Goal: Information Seeking & Learning: Understand process/instructions

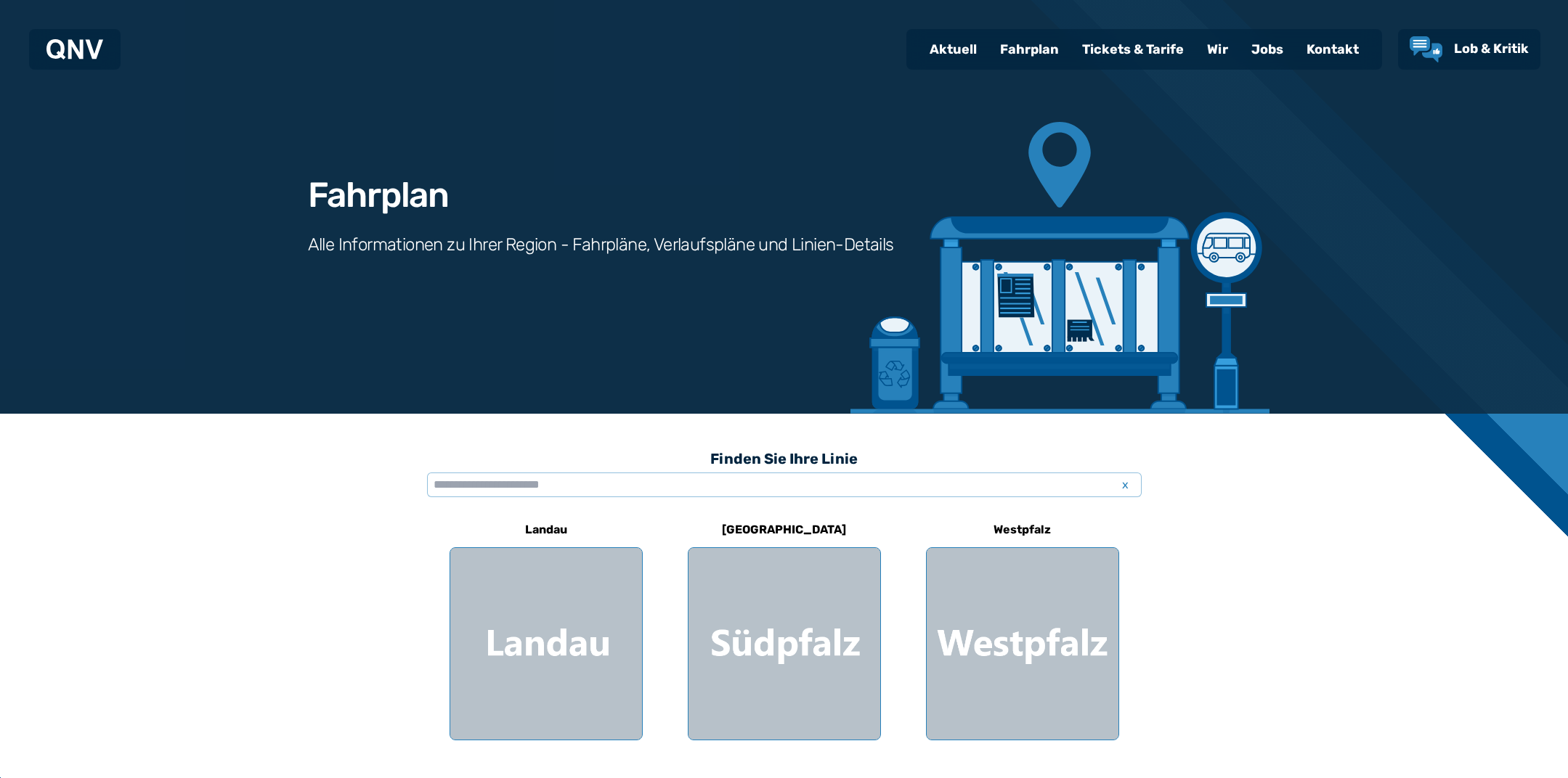
scroll to position [229, 0]
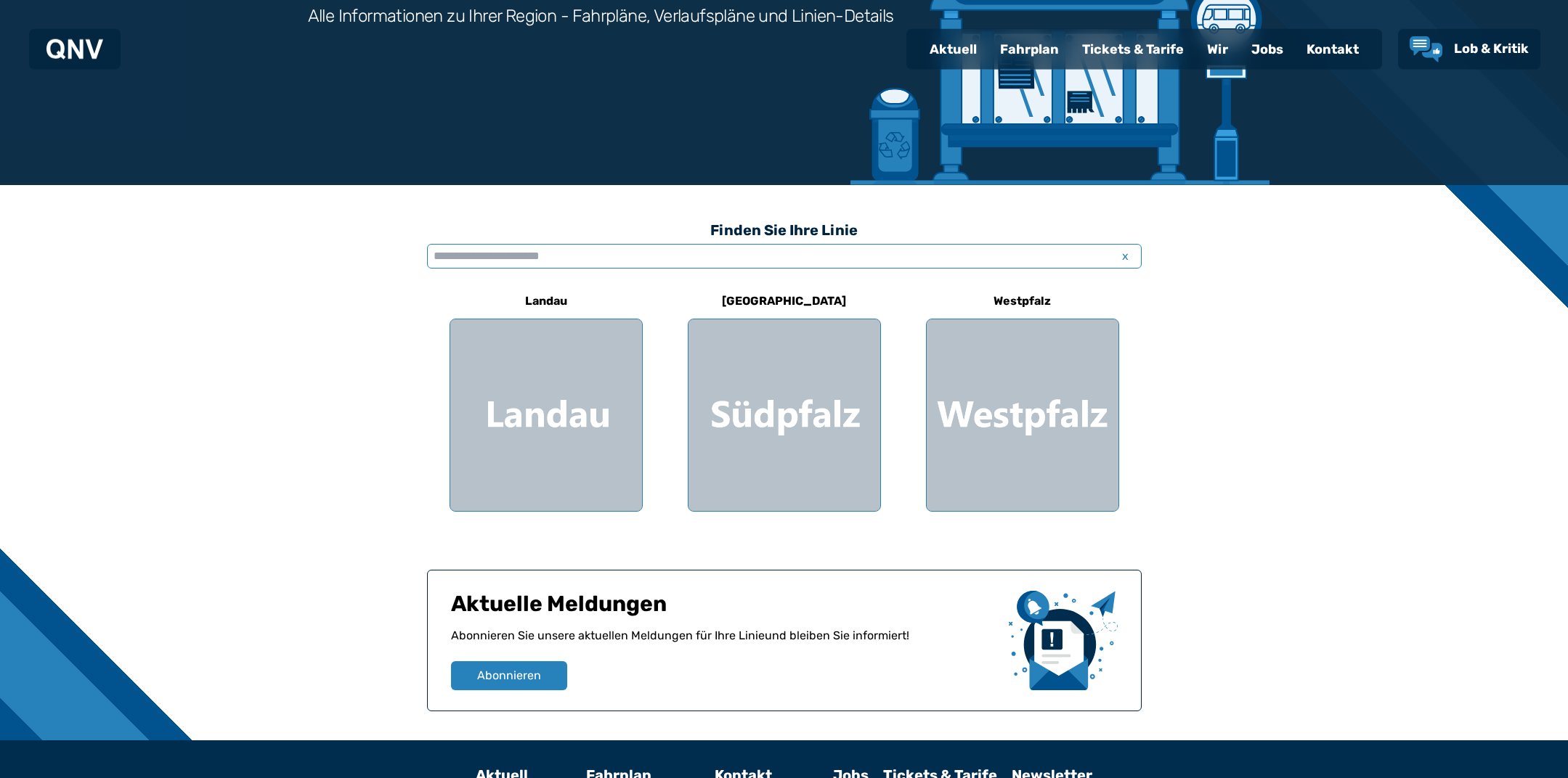
click at [529, 253] on input "text" at bounding box center [784, 256] width 714 height 25
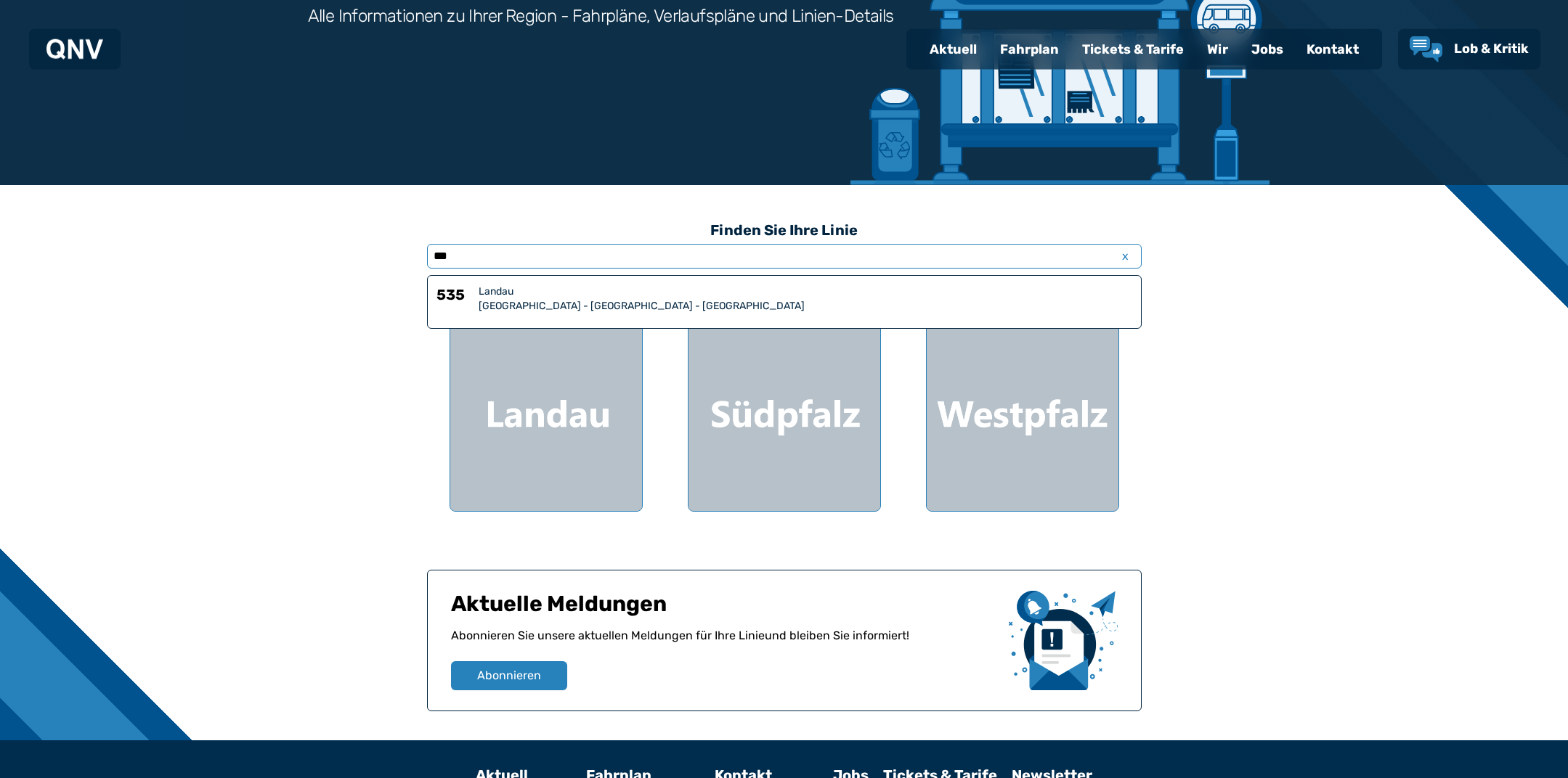
type input "***"
click at [585, 298] on div "Landau" at bounding box center [805, 292] width 654 height 15
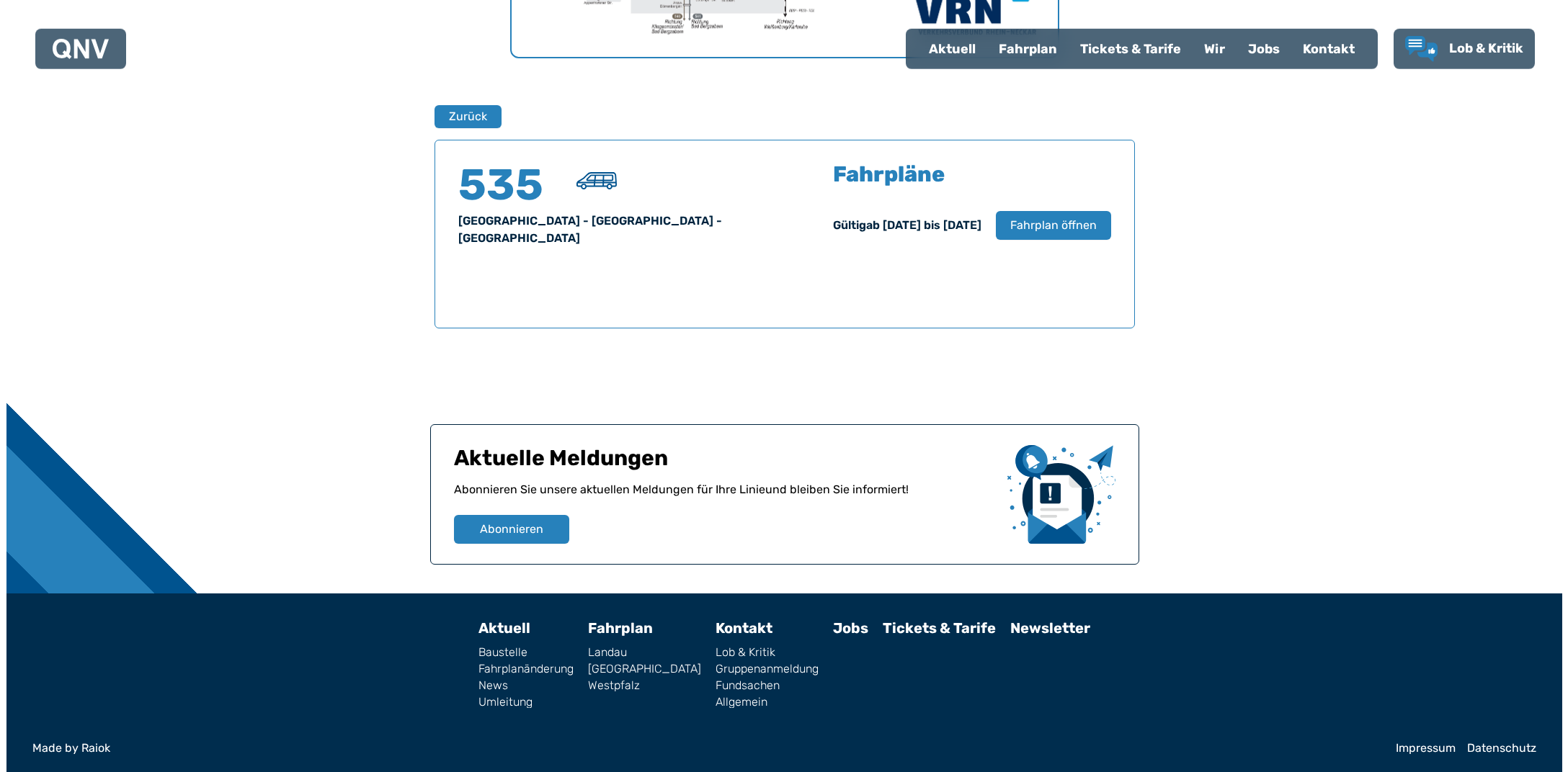
scroll to position [883, 0]
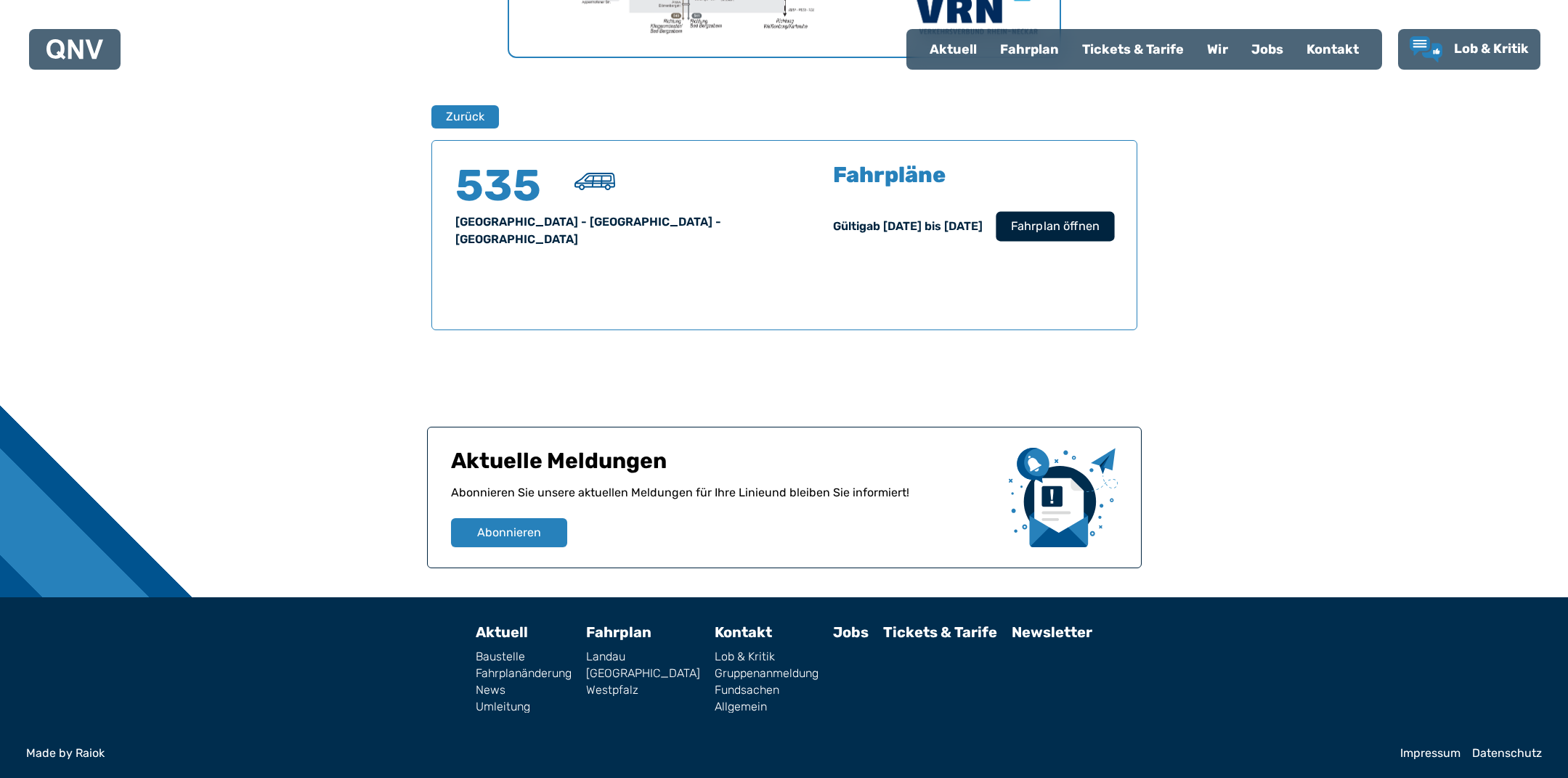
click at [1081, 215] on button "Fahrplan öffnen" at bounding box center [1055, 225] width 118 height 30
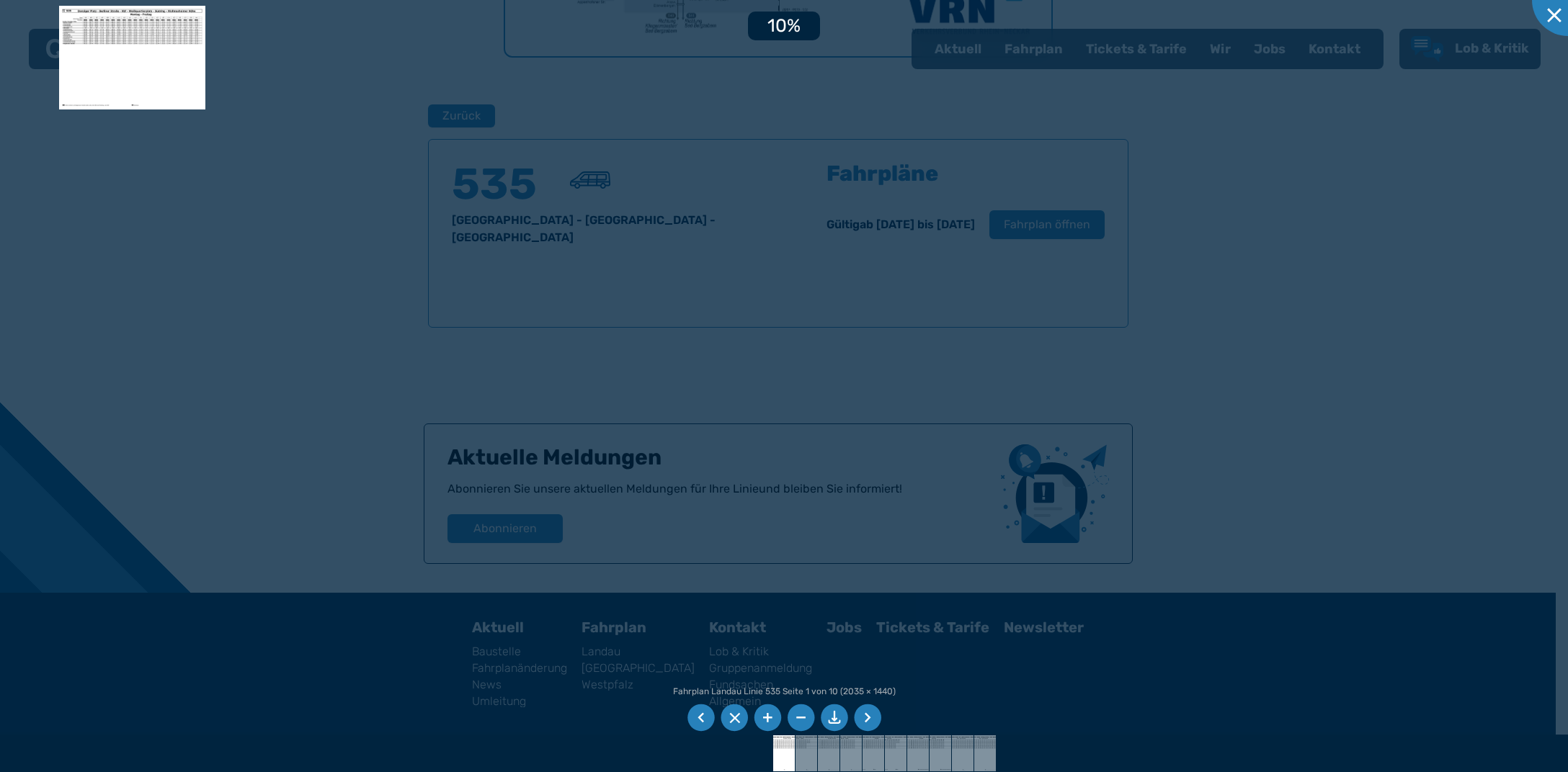
click at [575, 149] on div at bounding box center [784, 386] width 1568 height 772
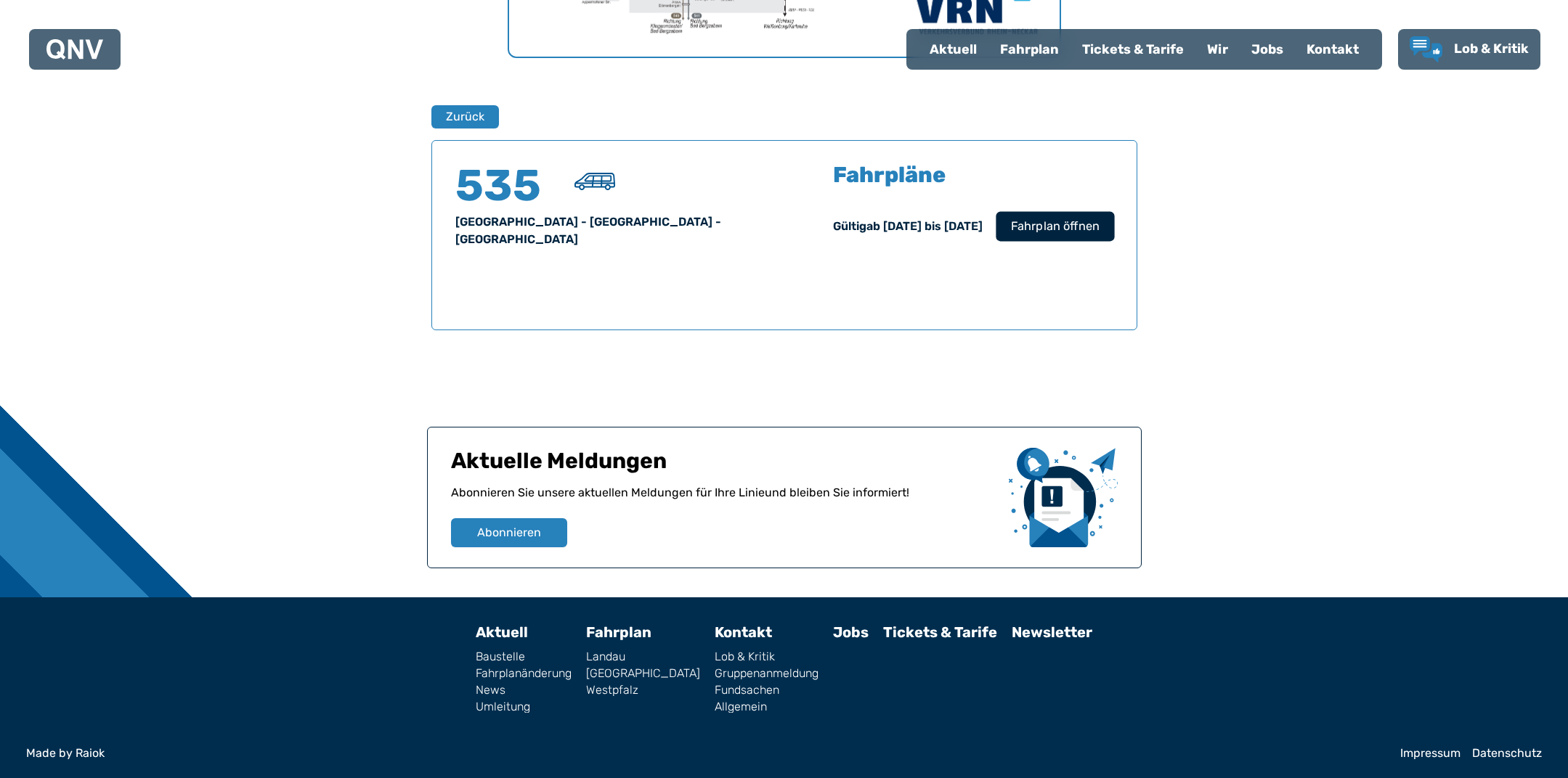
click at [1032, 222] on span "Fahrplan öffnen" at bounding box center [1055, 227] width 89 height 18
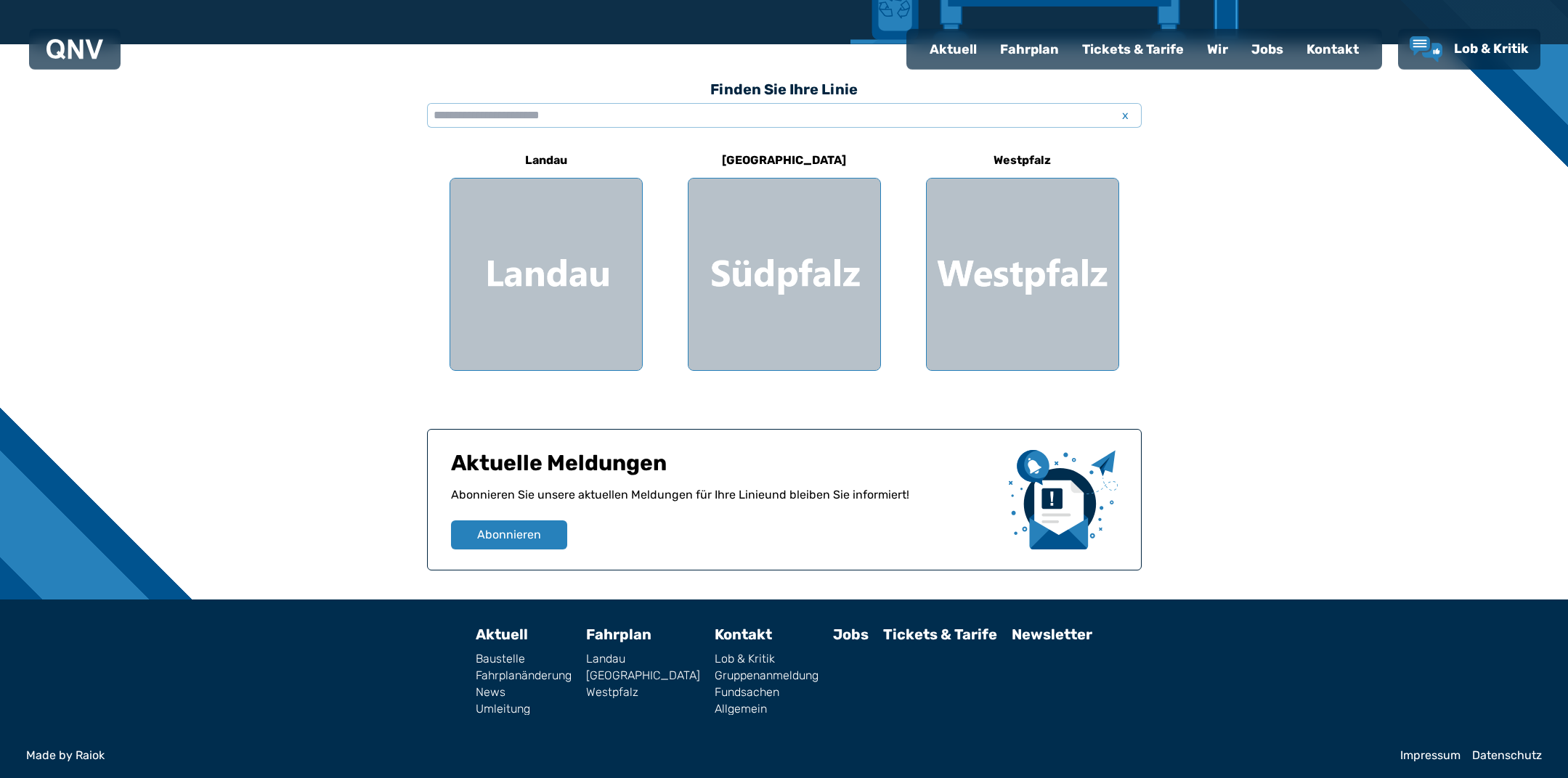
scroll to position [373, 0]
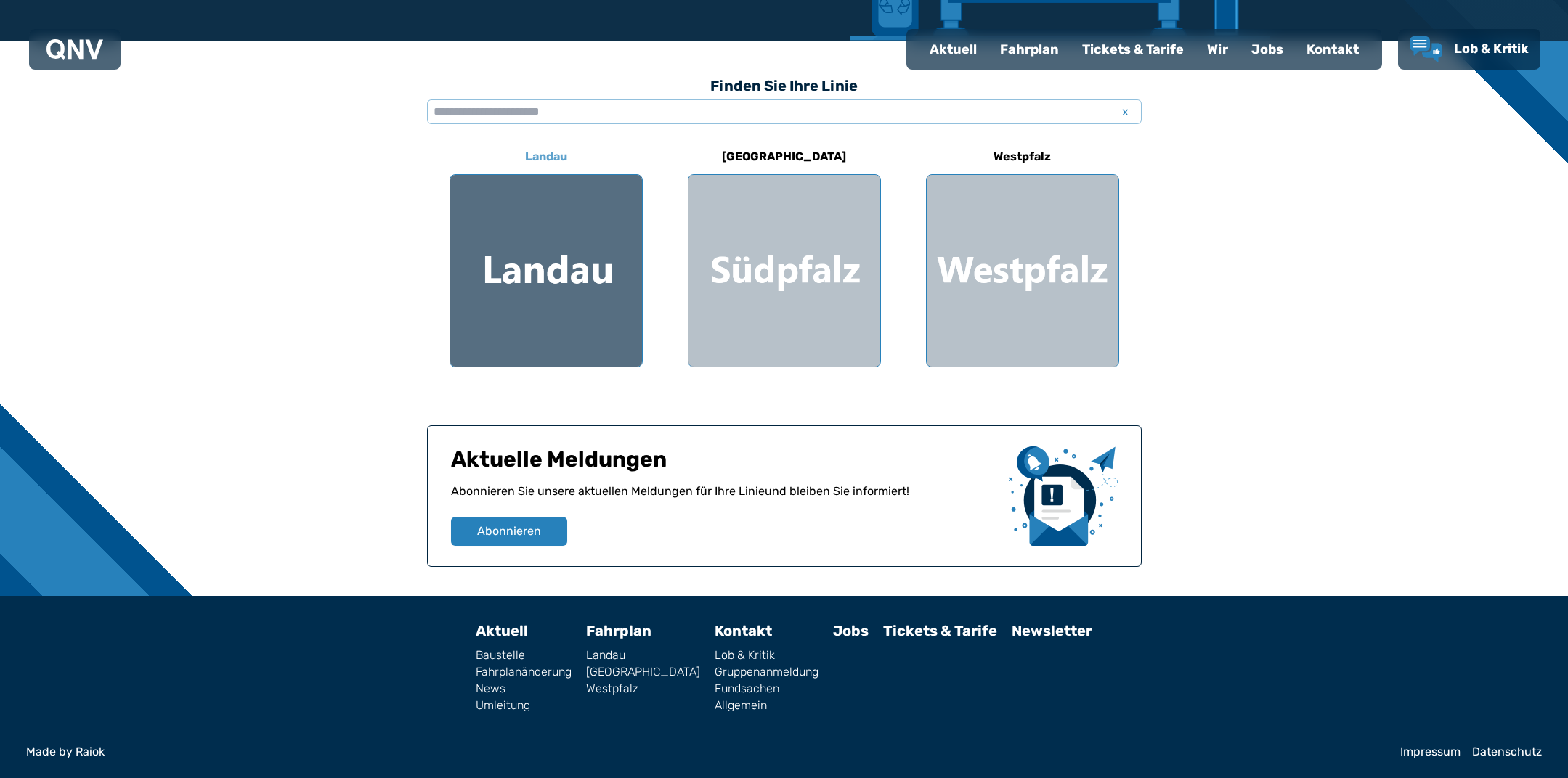
click at [527, 325] on div at bounding box center [546, 271] width 192 height 191
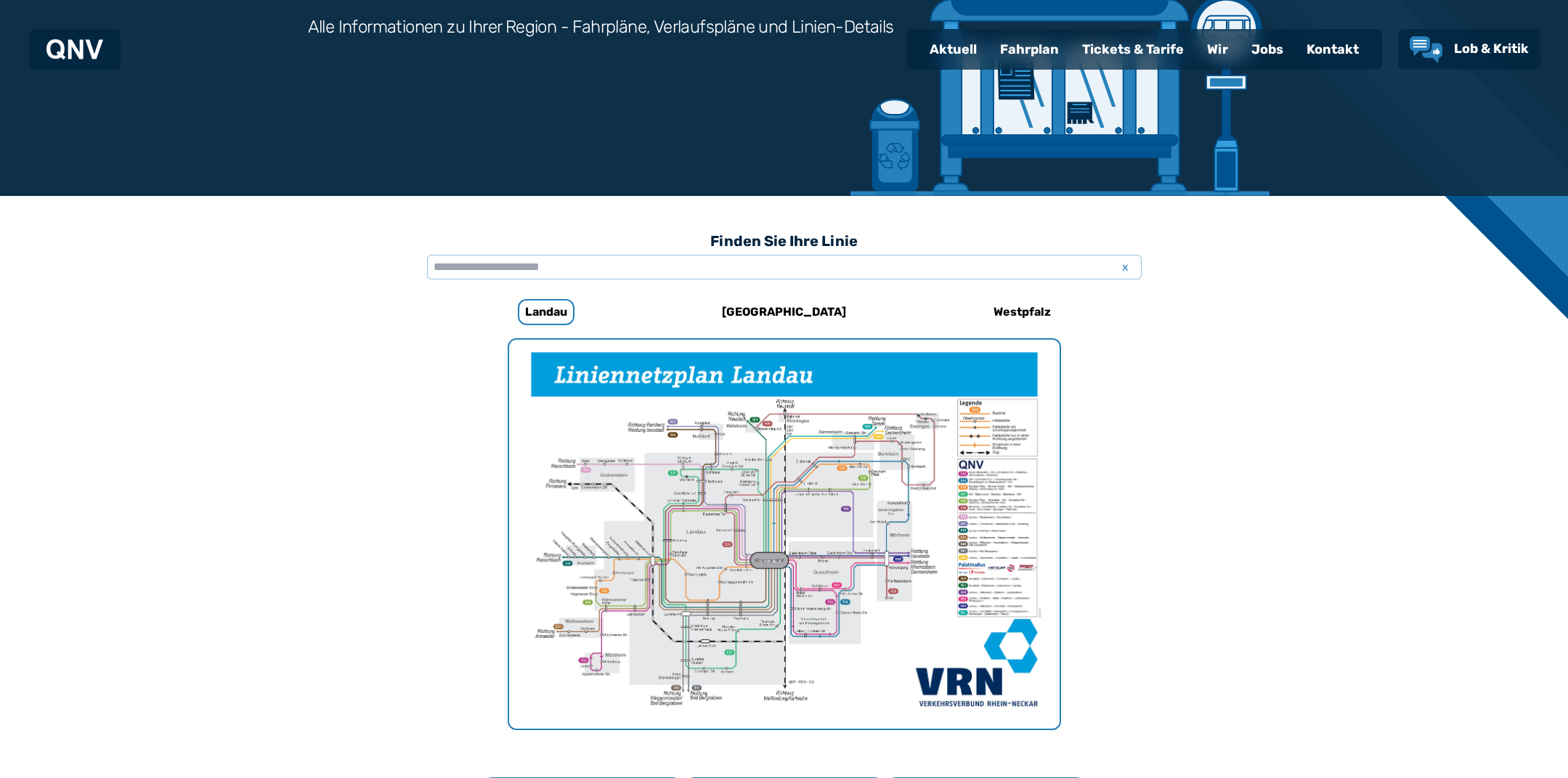
scroll to position [217, 0]
click at [513, 272] on input "text" at bounding box center [784, 267] width 714 height 25
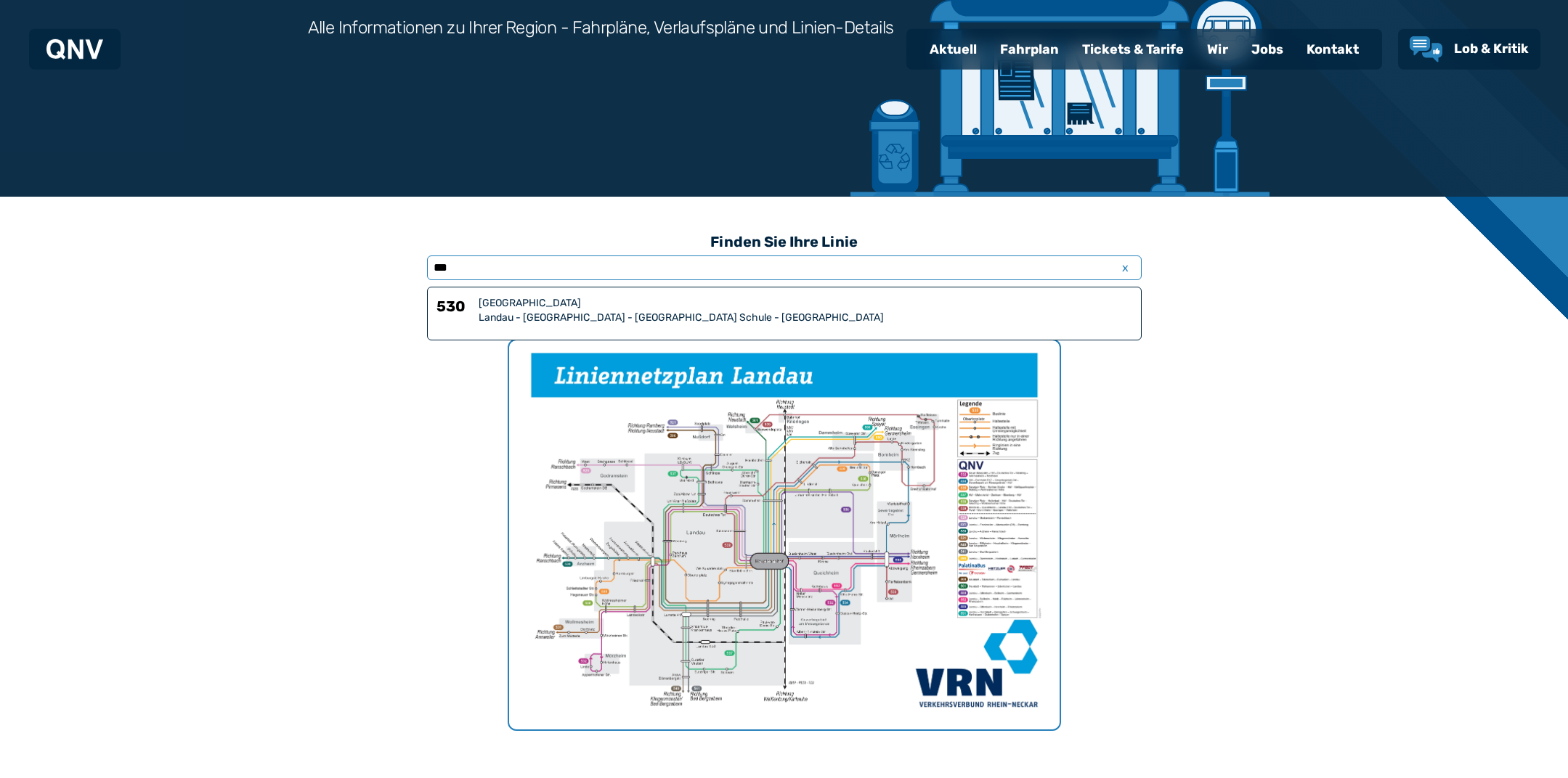
type input "***"
click at [475, 322] on div "530 Südpfalz [GEOGRAPHIC_DATA] - [GEOGRAPHIC_DATA] - [GEOGRAPHIC_DATA] - [GEOGR…" at bounding box center [784, 311] width 696 height 29
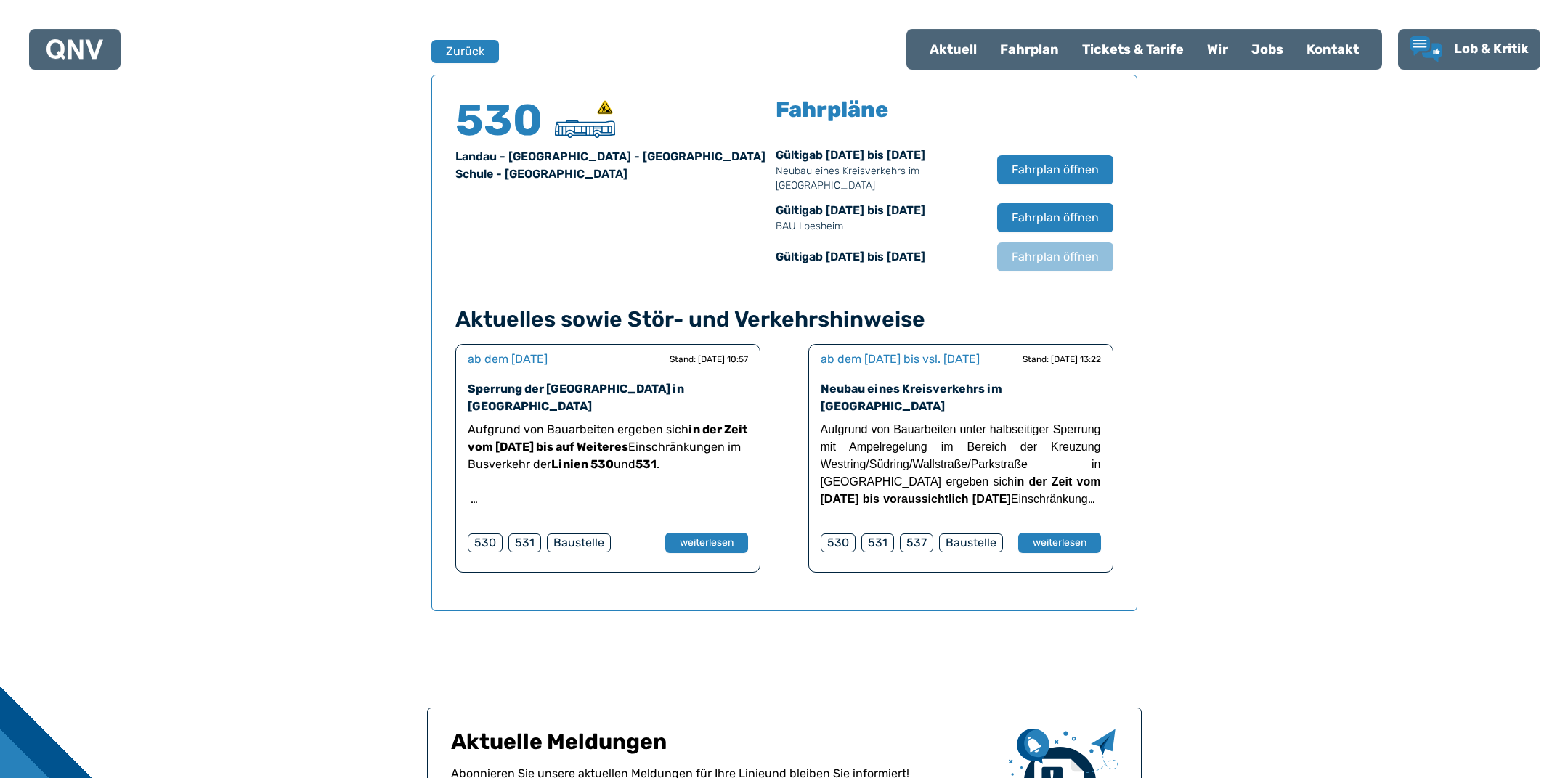
scroll to position [956, 0]
click at [1014, 167] on span "Fahrplan öffnen" at bounding box center [1055, 170] width 89 height 18
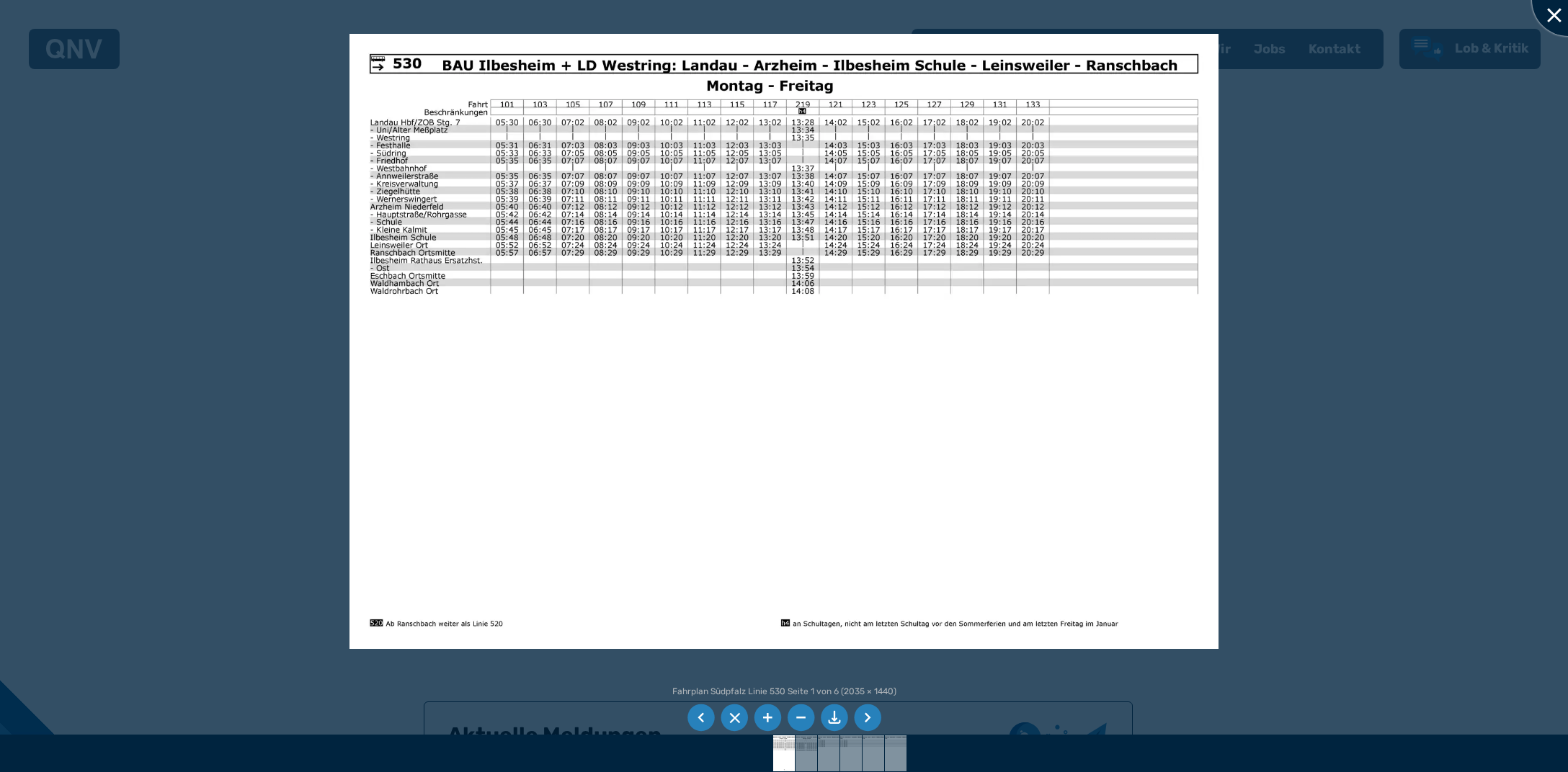
click at [1555, 13] on div at bounding box center [1568, 0] width 72 height 72
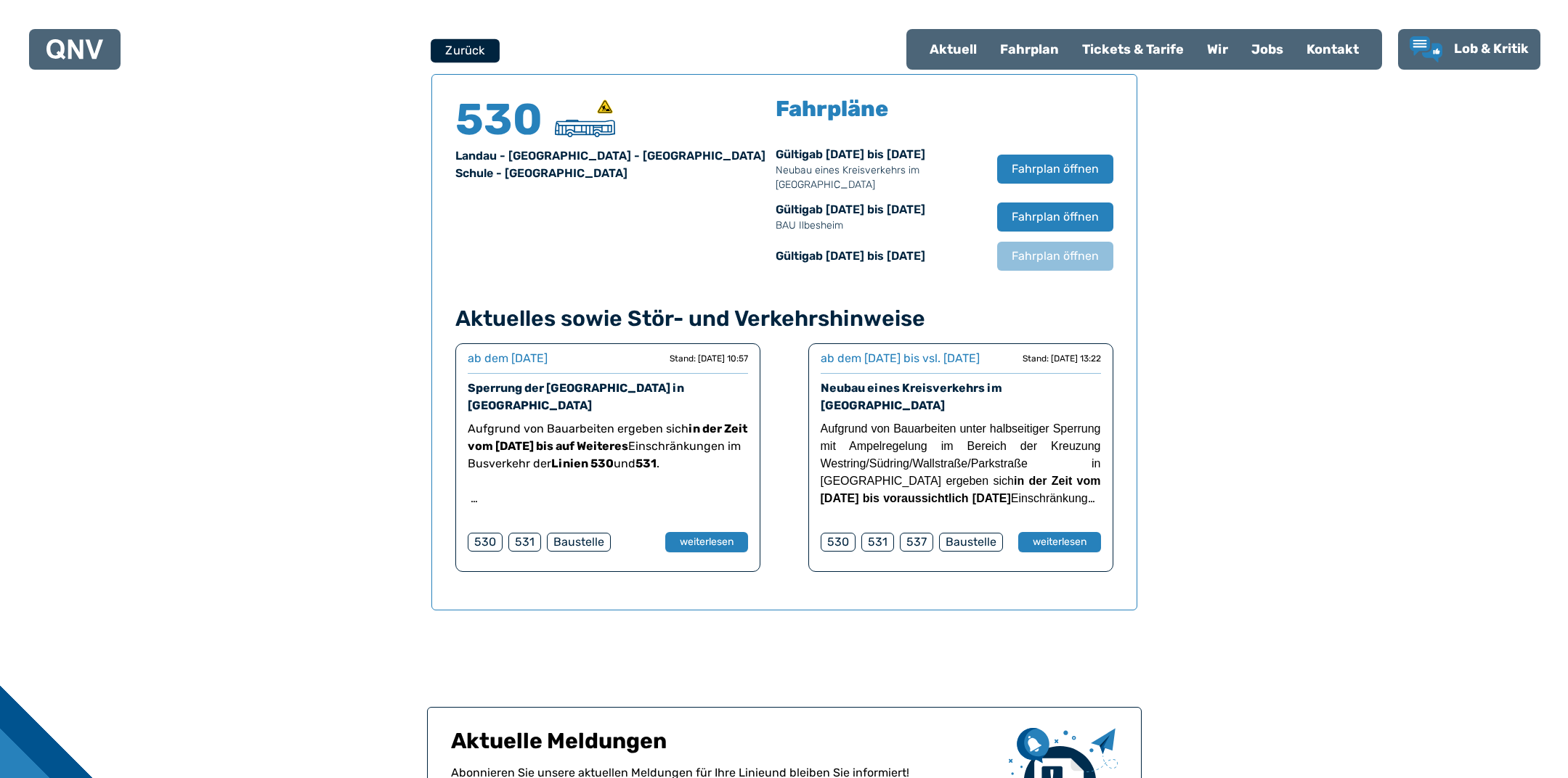
click at [488, 53] on button "Zurück" at bounding box center [465, 51] width 69 height 24
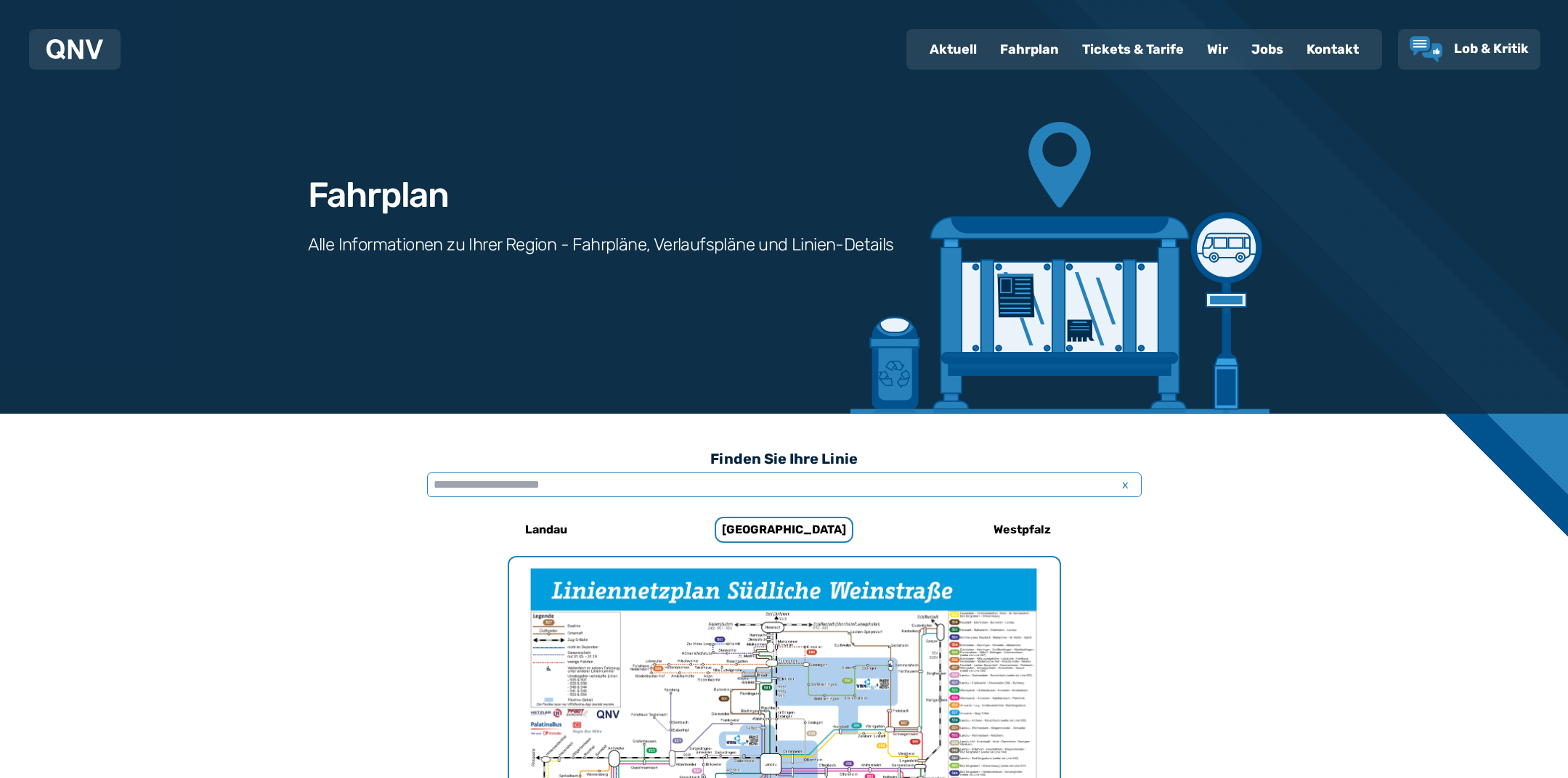
click at [693, 474] on input "text" at bounding box center [784, 485] width 714 height 25
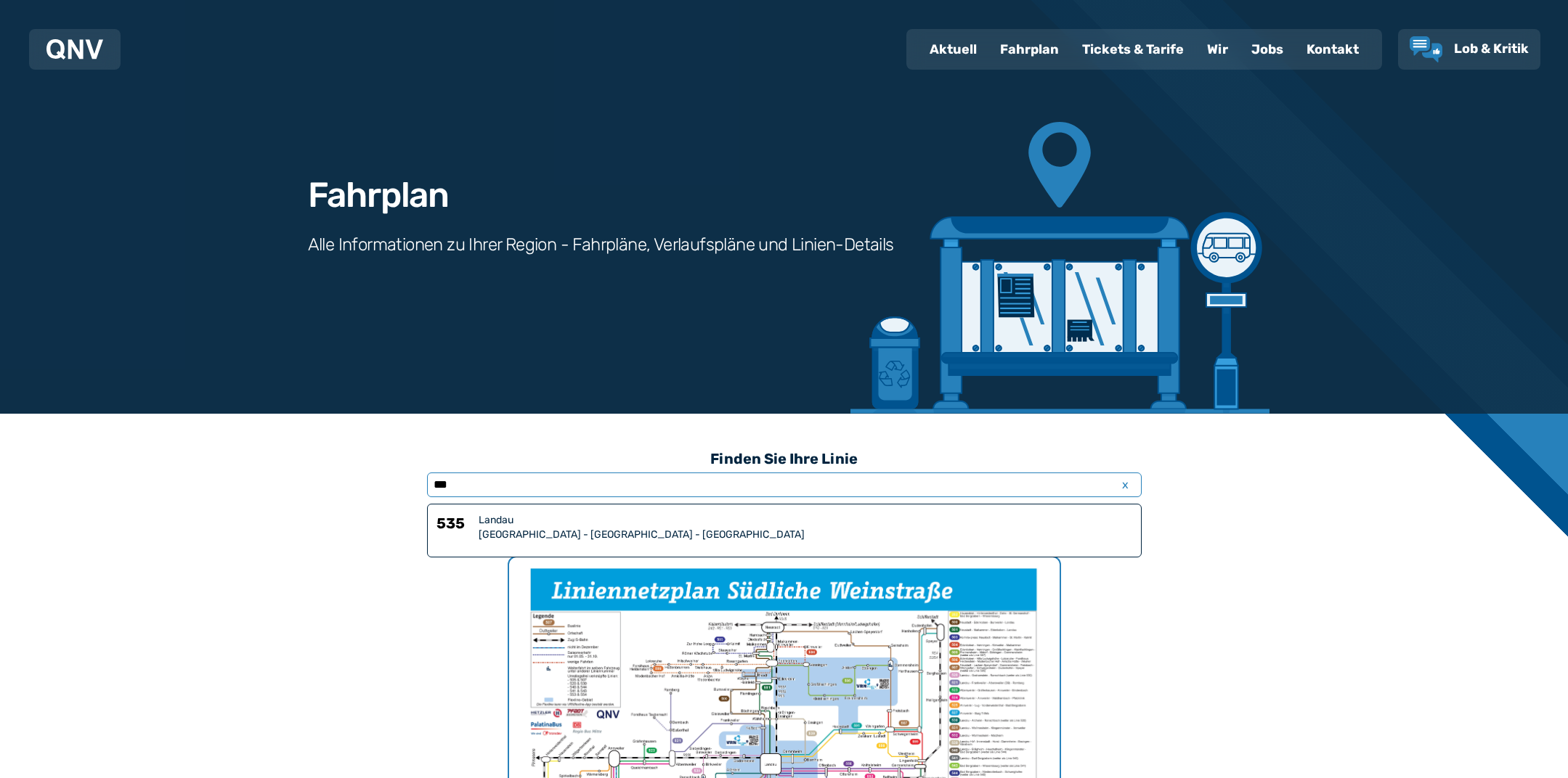
type input "***"
click at [530, 537] on div "[GEOGRAPHIC_DATA] - [GEOGRAPHIC_DATA] - [GEOGRAPHIC_DATA]" at bounding box center [805, 535] width 654 height 15
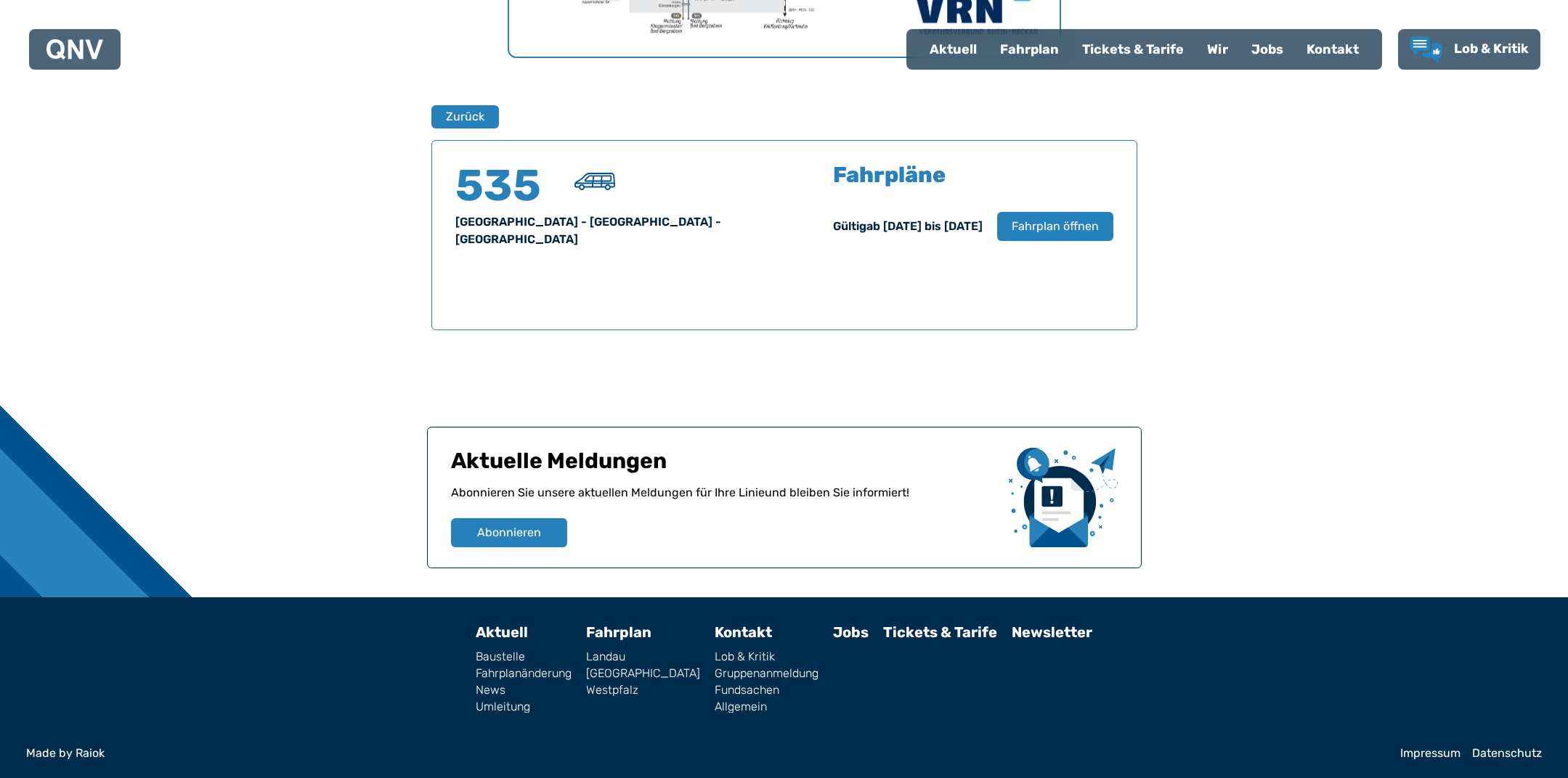
scroll to position [889, 0]
click at [1091, 218] on span "Fahrplan öffnen" at bounding box center [1055, 227] width 89 height 18
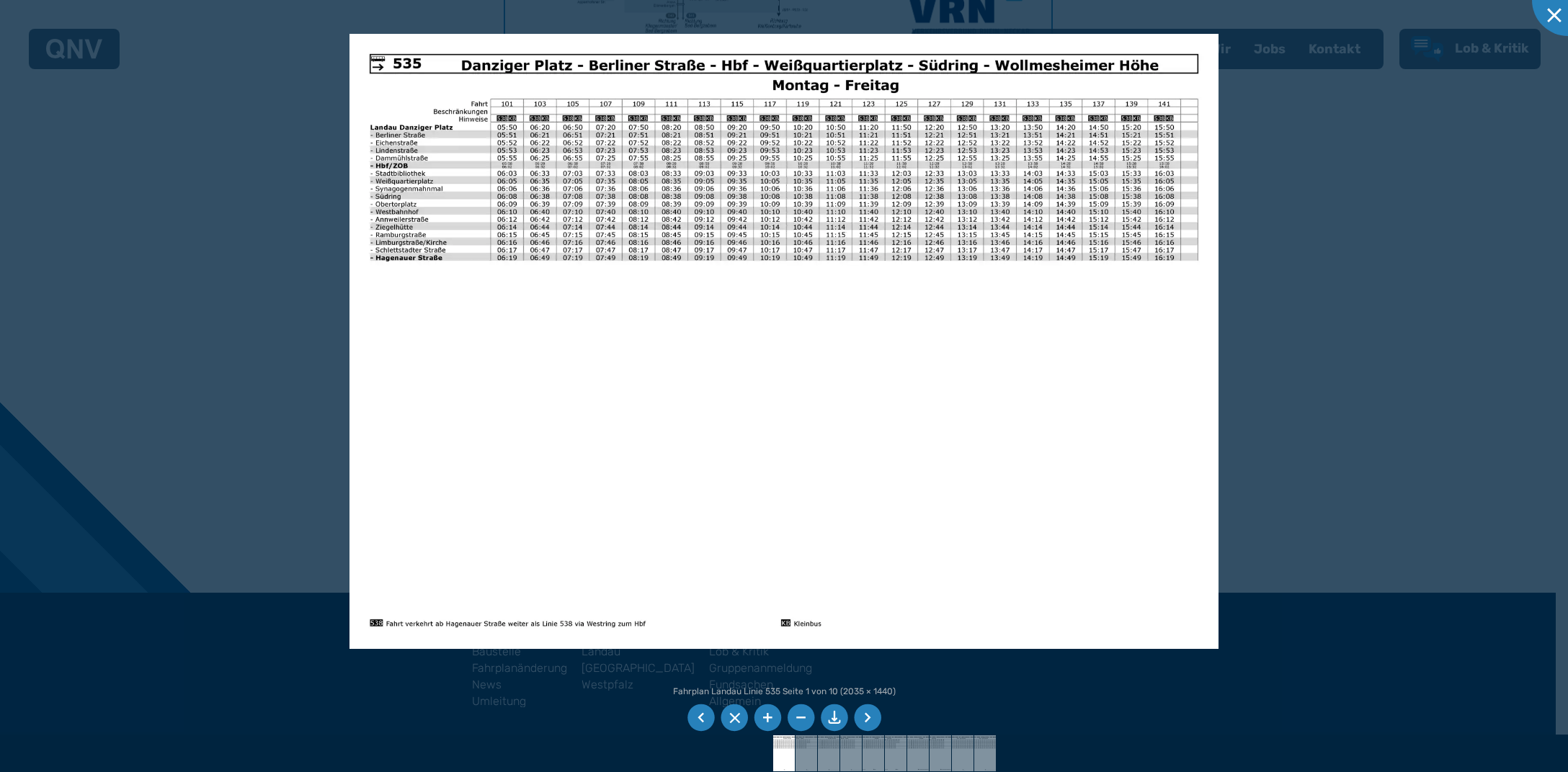
click at [413, 172] on img at bounding box center [784, 341] width 869 height 614
click at [1551, 9] on div at bounding box center [1568, 0] width 72 height 72
